Goal: Task Accomplishment & Management: Manage account settings

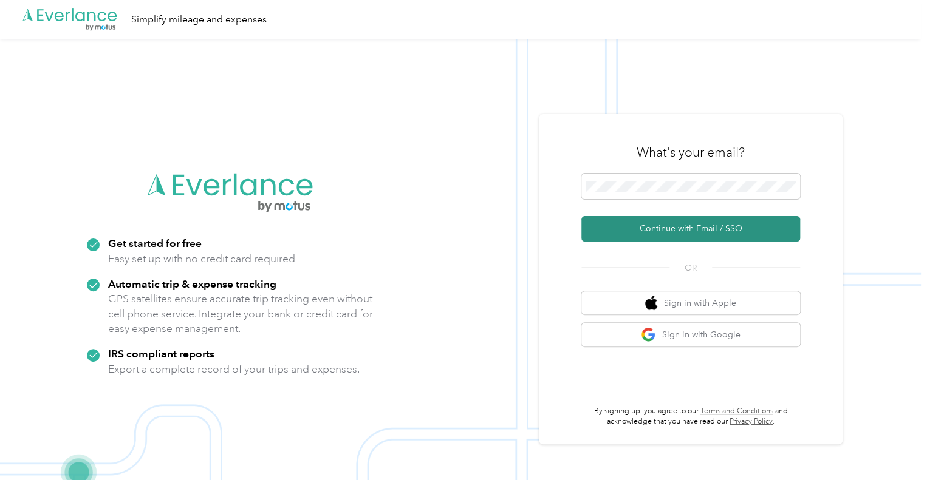
click at [711, 232] on button "Continue with Email / SSO" at bounding box center [690, 229] width 219 height 26
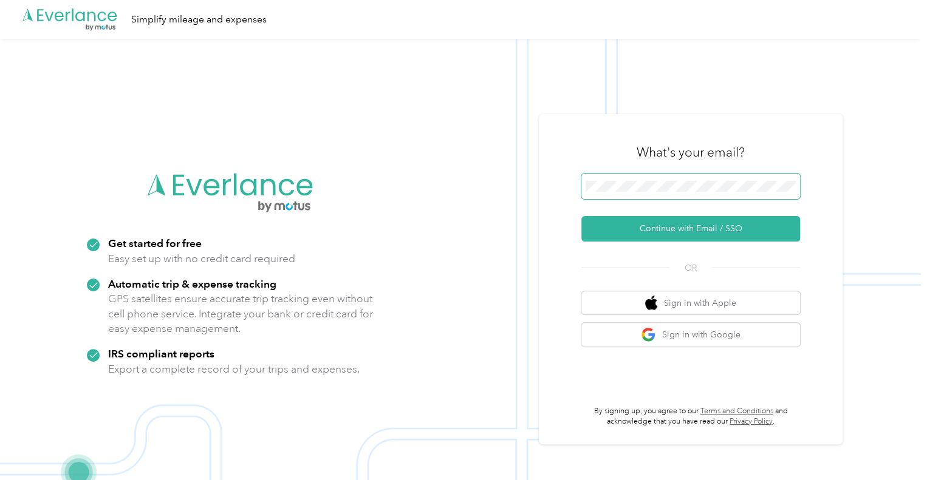
click at [596, 194] on span at bounding box center [690, 187] width 219 height 26
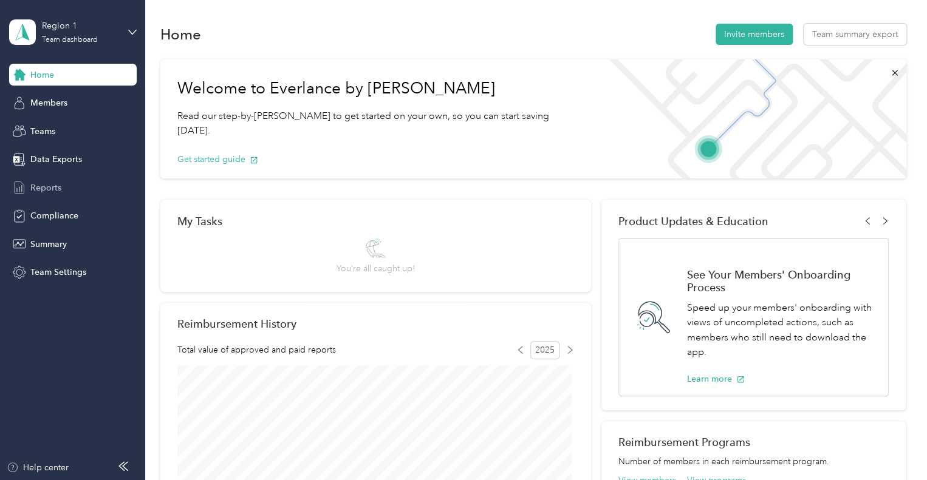
click at [46, 183] on span "Reports" at bounding box center [45, 188] width 31 height 13
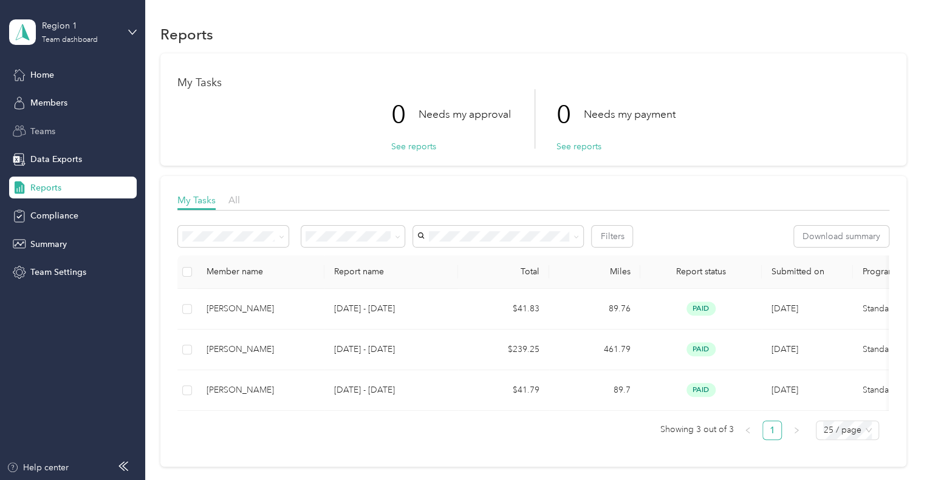
click at [42, 131] on span "Teams" at bounding box center [42, 131] width 25 height 13
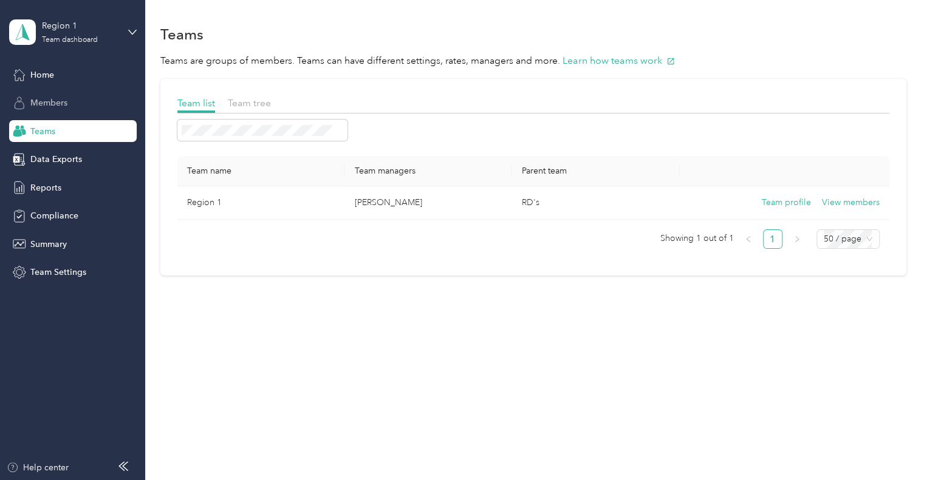
click at [47, 104] on span "Members" at bounding box center [48, 103] width 37 height 13
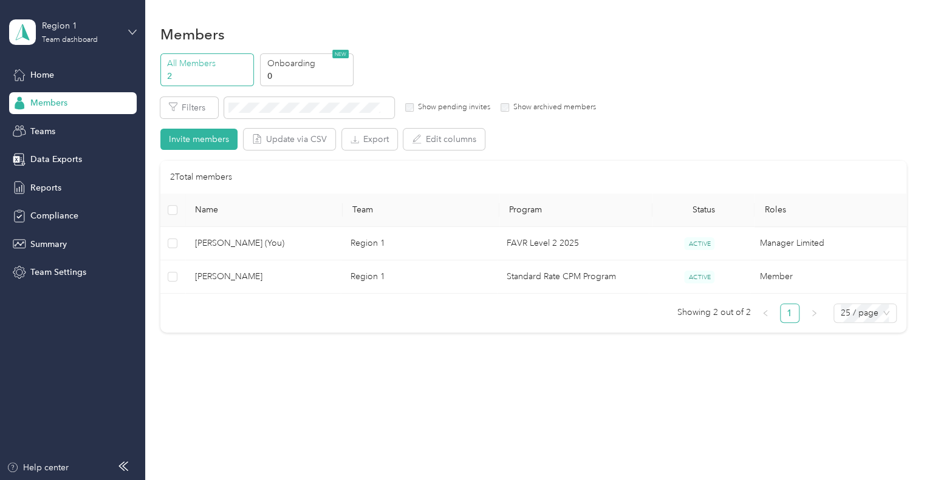
click at [129, 29] on icon at bounding box center [132, 32] width 9 height 9
click at [96, 127] on div "Personal dashboard" at bounding box center [137, 121] width 239 height 21
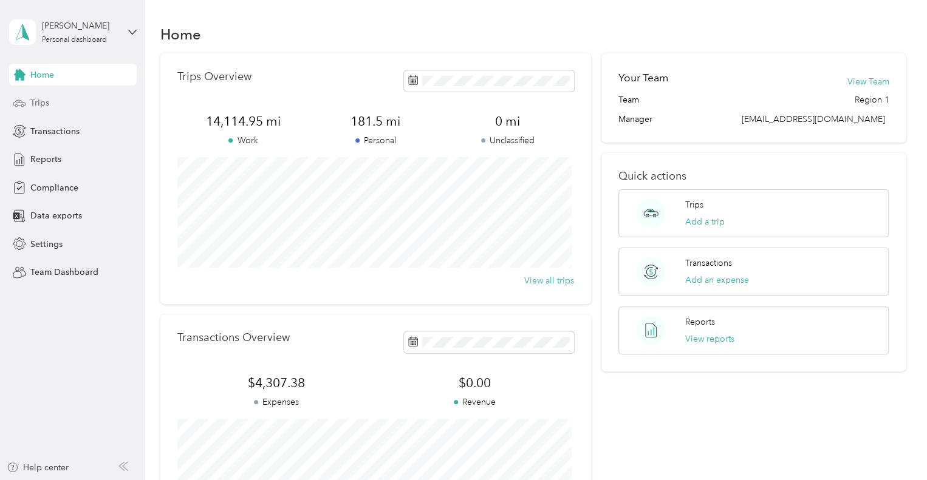
click at [62, 101] on div "Trips" at bounding box center [73, 103] width 128 height 22
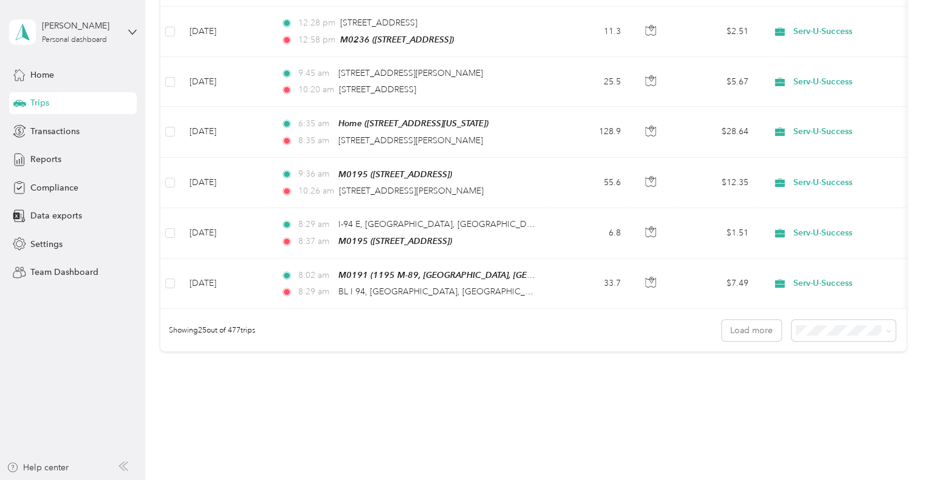
scroll to position [1189, 0]
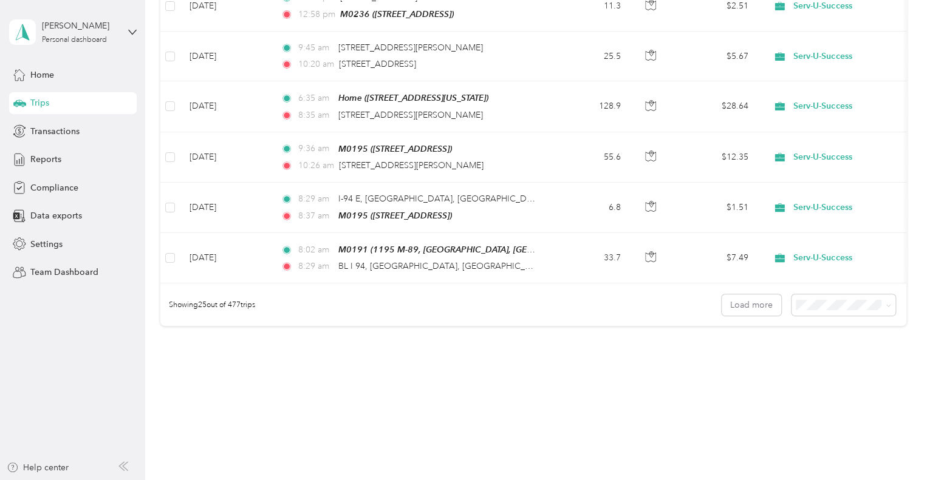
click at [829, 356] on div "100 per load" at bounding box center [840, 350] width 87 height 13
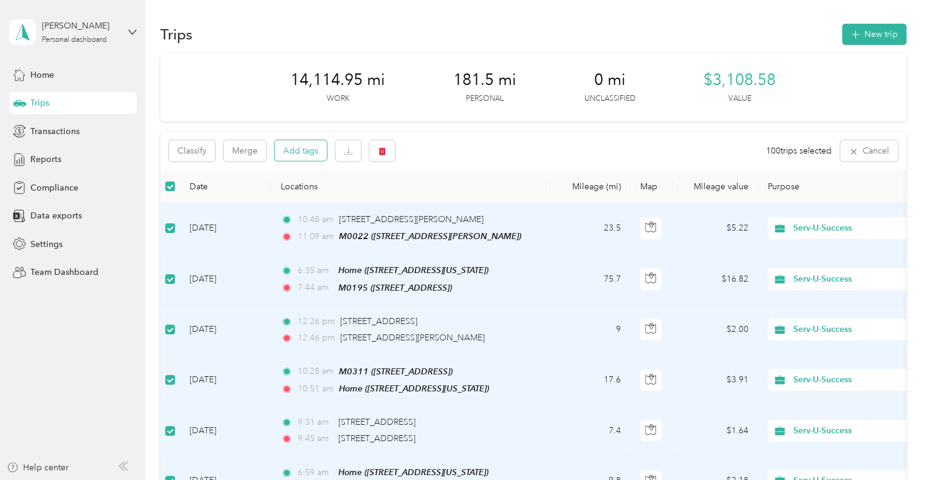
click at [302, 151] on button "Add tags" at bounding box center [300, 150] width 52 height 21
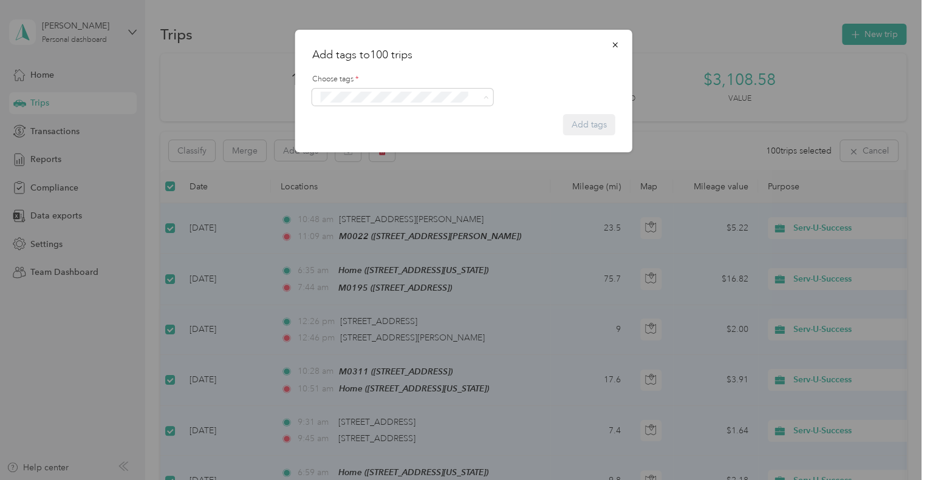
click at [338, 117] on span "Rg001" at bounding box center [340, 119] width 22 height 11
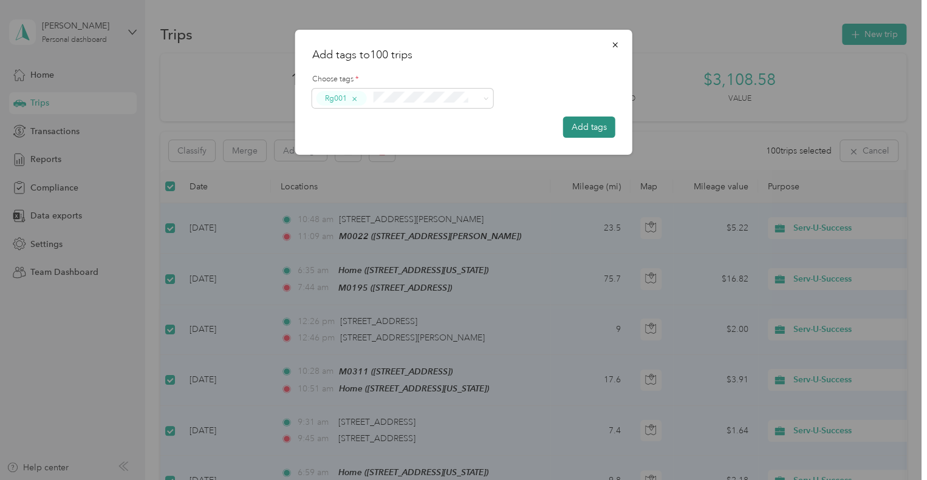
click at [597, 131] on button "Add tags" at bounding box center [589, 127] width 52 height 21
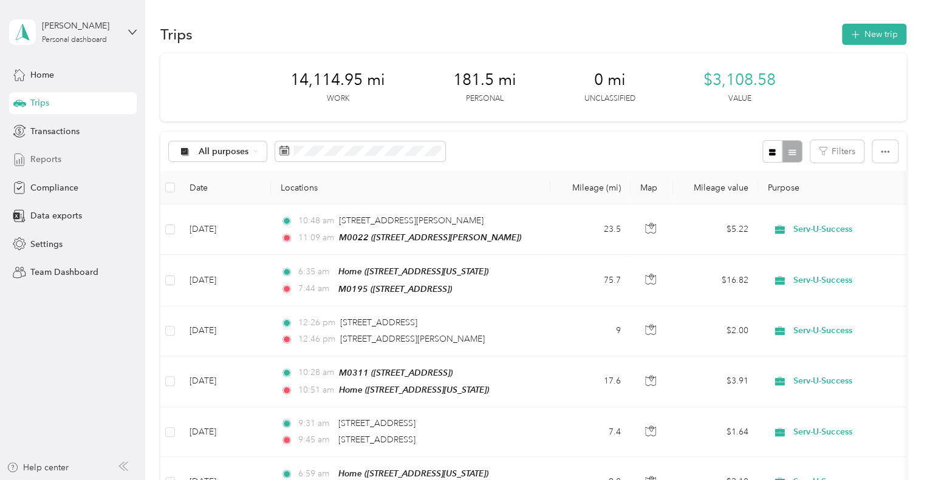
click at [49, 155] on span "Reports" at bounding box center [45, 159] width 31 height 13
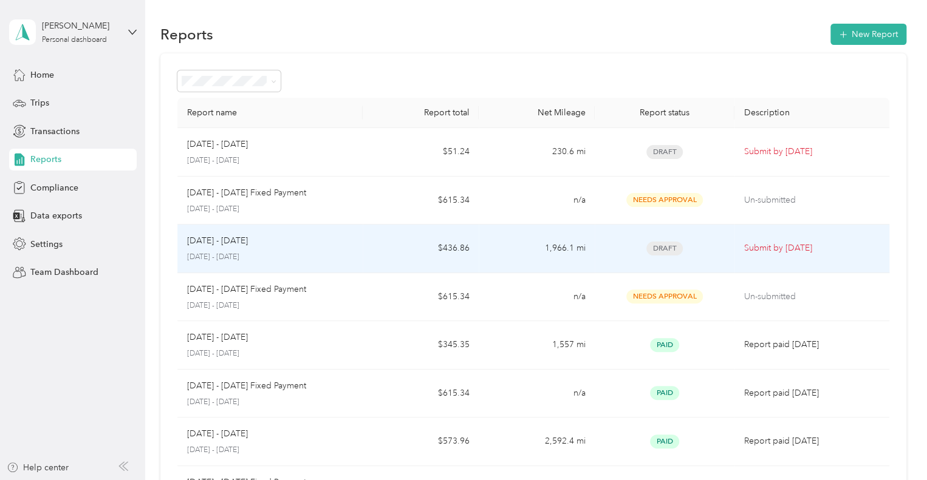
click at [253, 245] on div "[DATE] - [DATE]" at bounding box center [270, 240] width 166 height 13
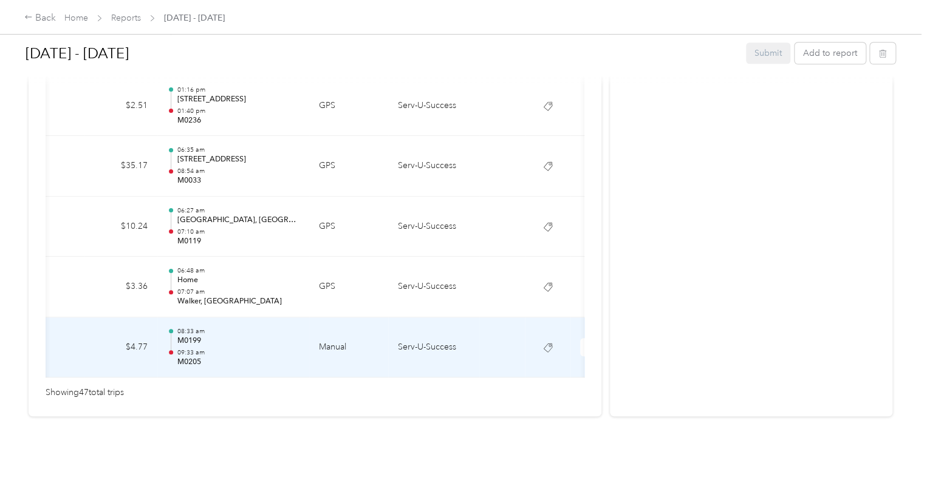
scroll to position [0, 200]
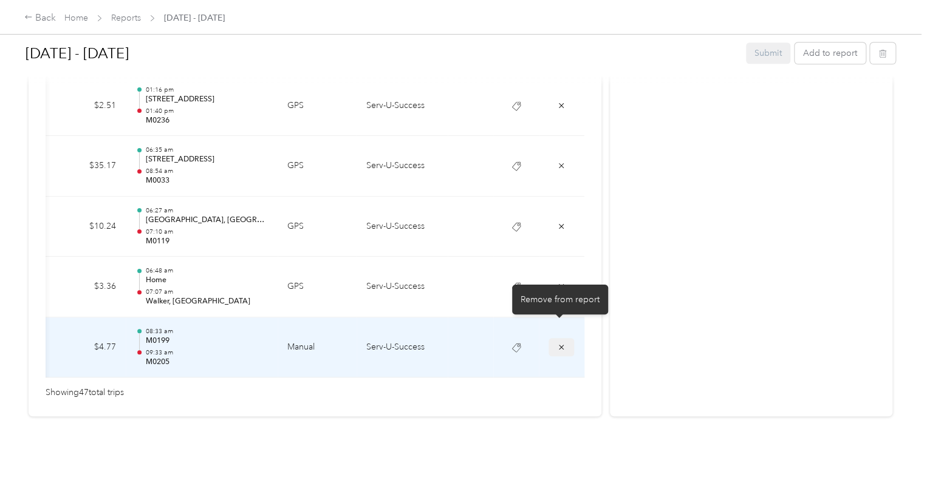
click at [557, 343] on icon "submit" at bounding box center [561, 347] width 9 height 9
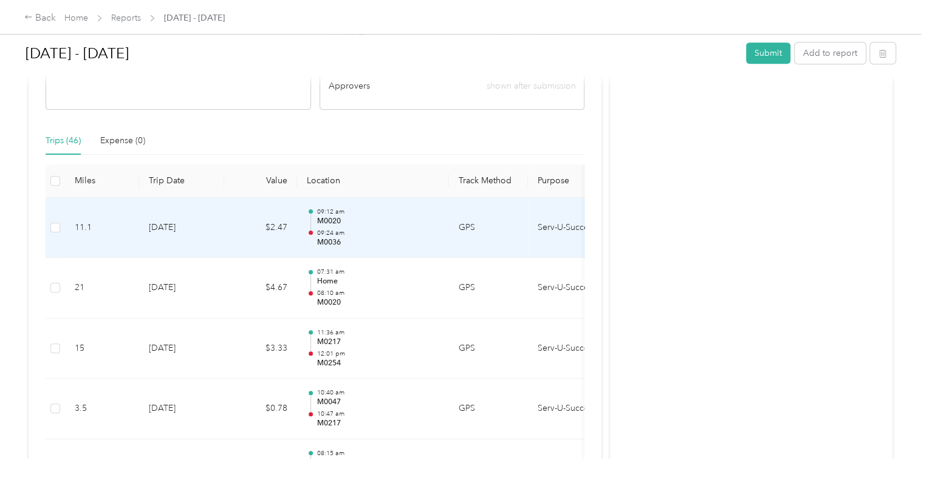
scroll to position [0, 0]
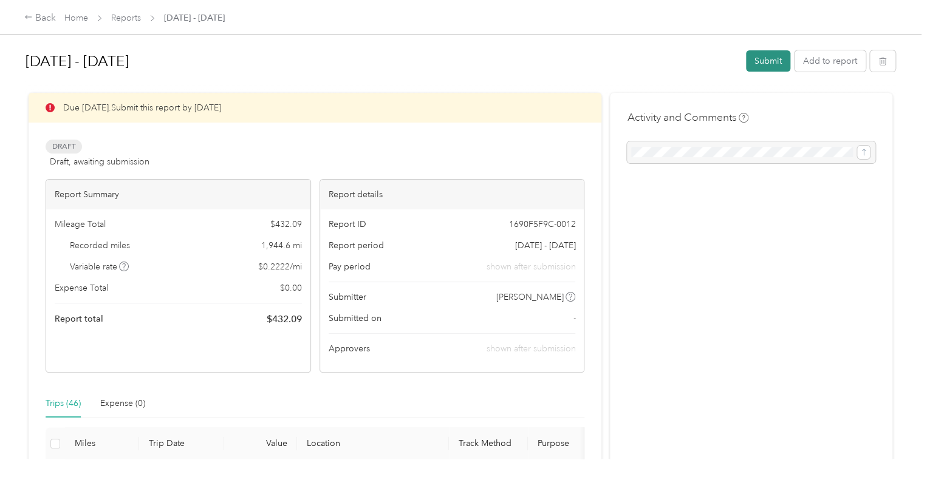
click at [755, 62] on button "Submit" at bounding box center [768, 60] width 44 height 21
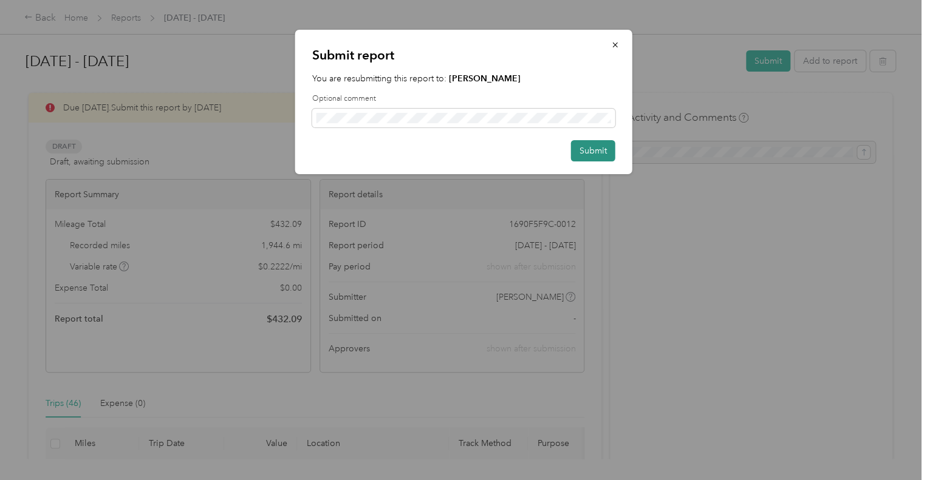
click at [599, 155] on button "Submit" at bounding box center [593, 150] width 44 height 21
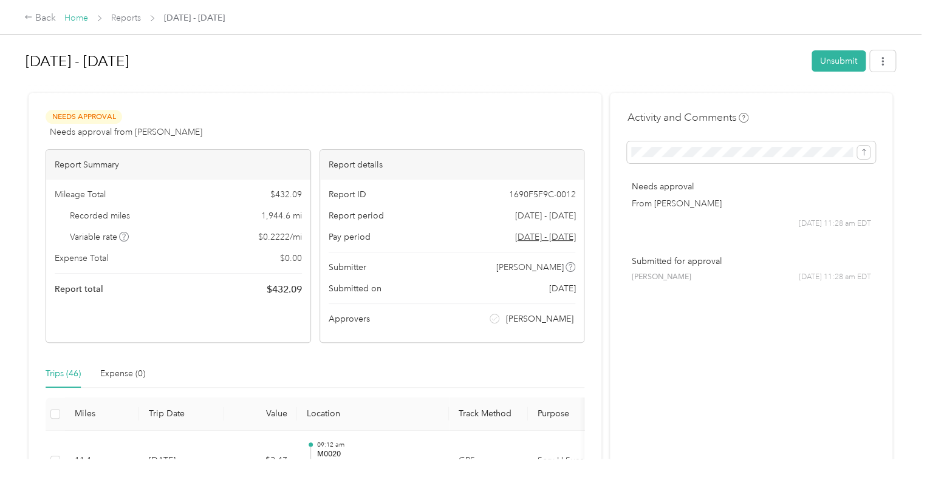
click at [80, 19] on link "Home" at bounding box center [76, 18] width 24 height 10
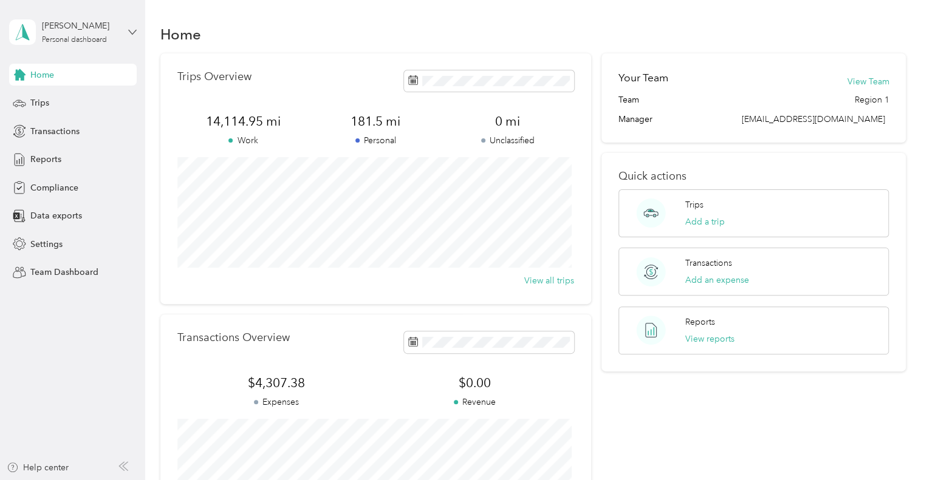
click at [135, 30] on icon at bounding box center [131, 32] width 7 height 4
click at [80, 151] on div "Log out" at bounding box center [137, 154] width 239 height 21
